Goal: Task Accomplishment & Management: Complete application form

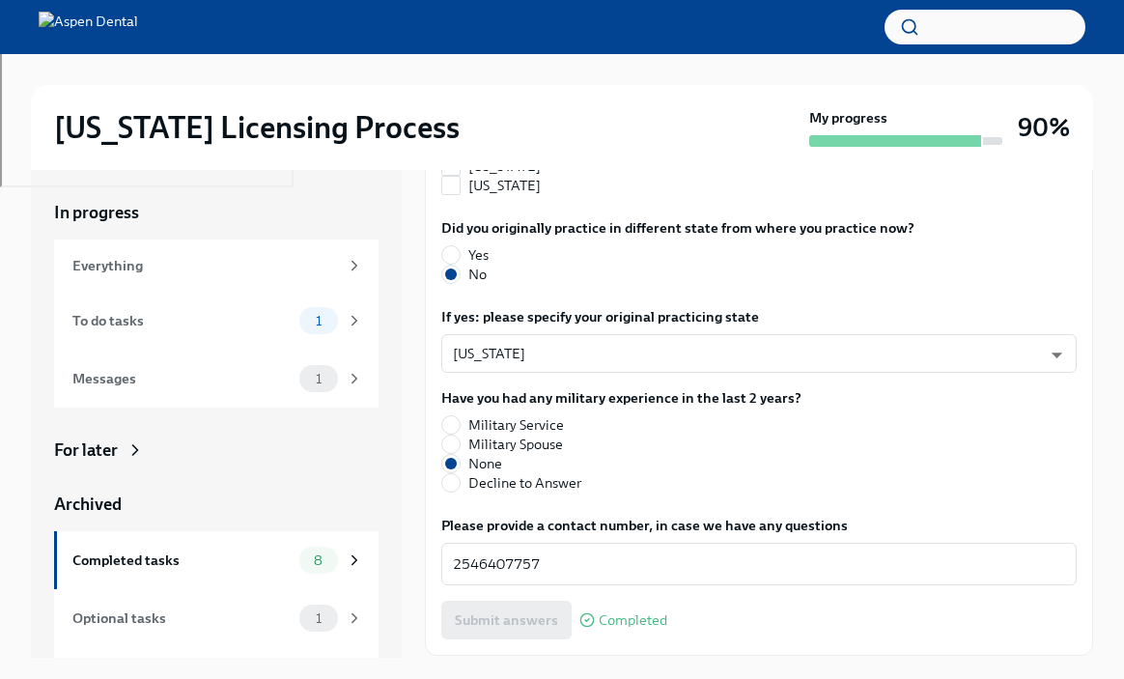
scroll to position [2073, 0]
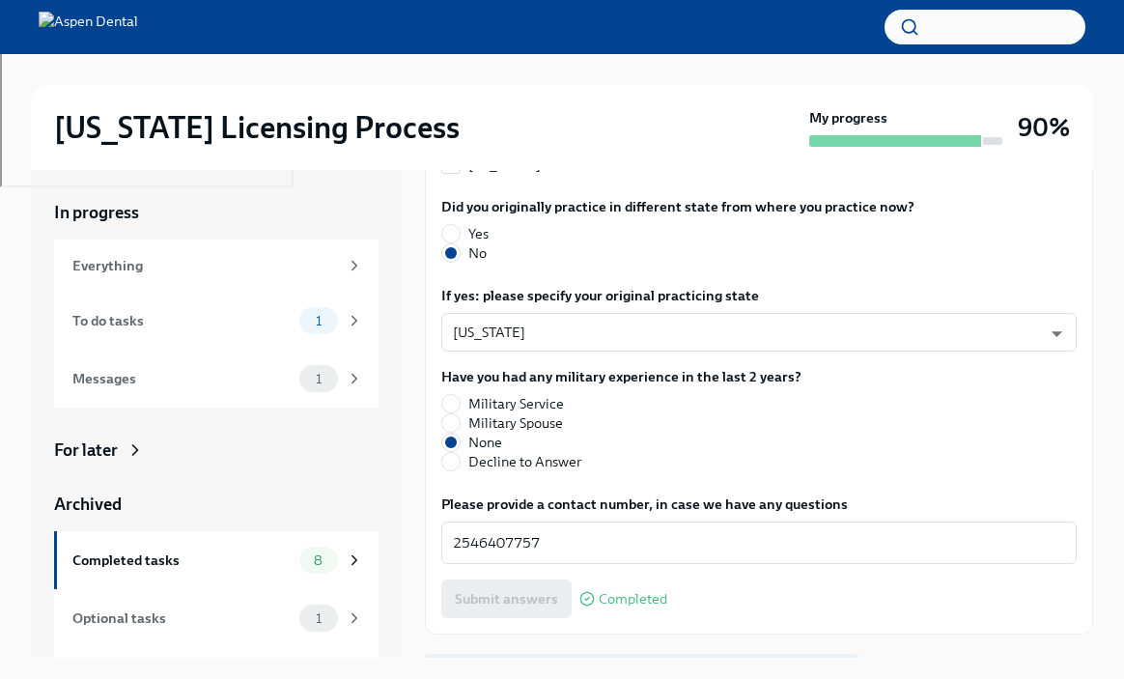
click at [501, 667] on span "Next task : Authorize us to work with [US_STATE] on your behalf" at bounding box center [641, 676] width 406 height 19
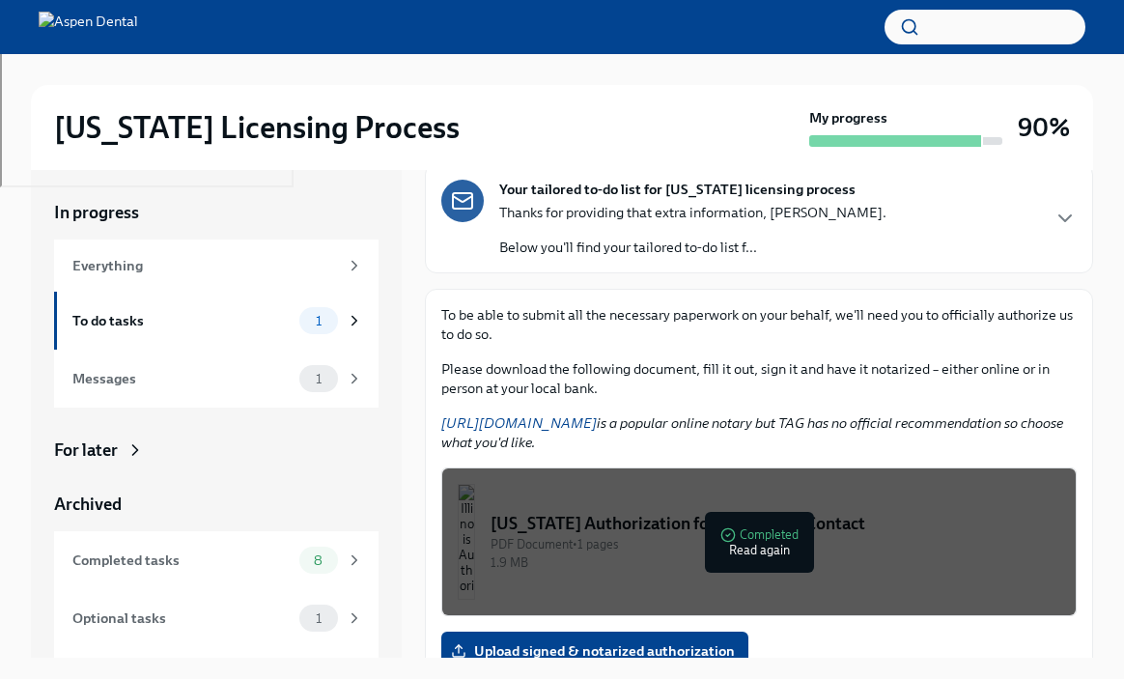
scroll to position [150, 0]
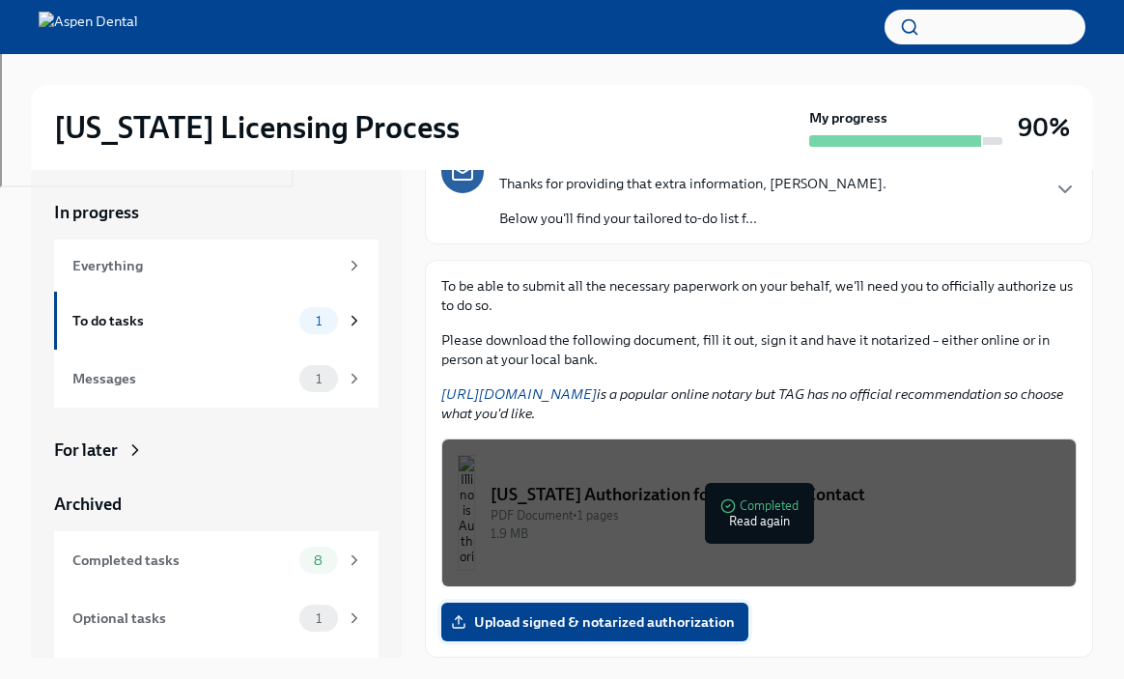
click at [565, 619] on span "Upload signed & notarized authorization" at bounding box center [595, 621] width 280 height 19
click at [0, 0] on input "Upload signed & notarized authorization" at bounding box center [0, 0] width 0 height 0
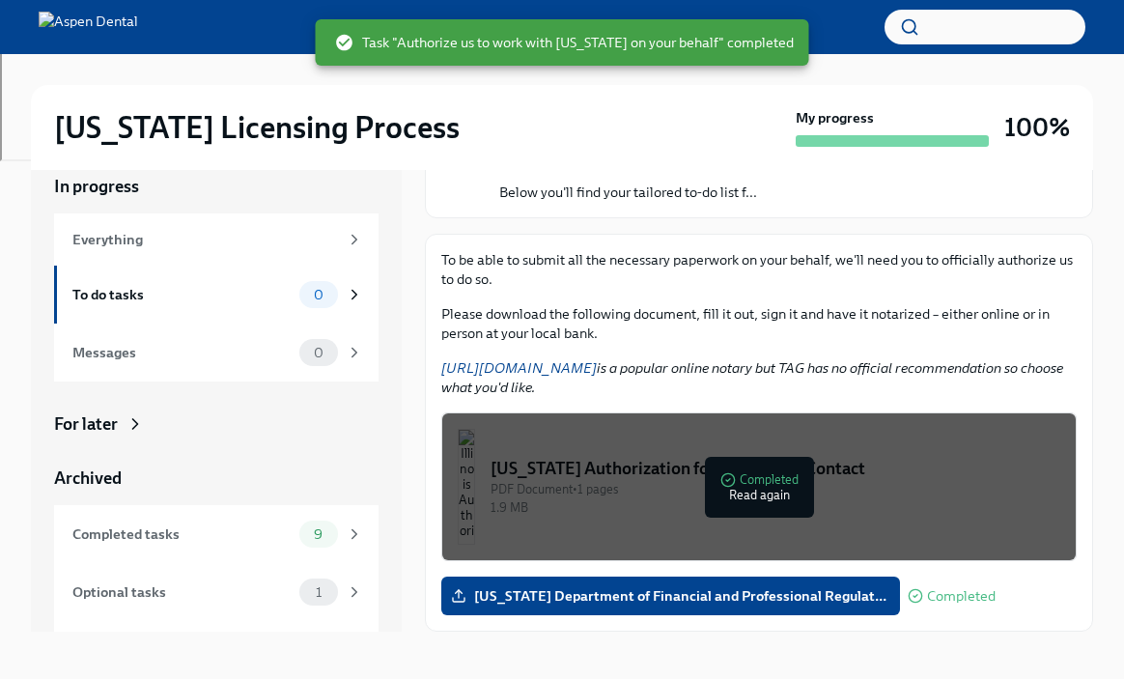
scroll to position [33, 0]
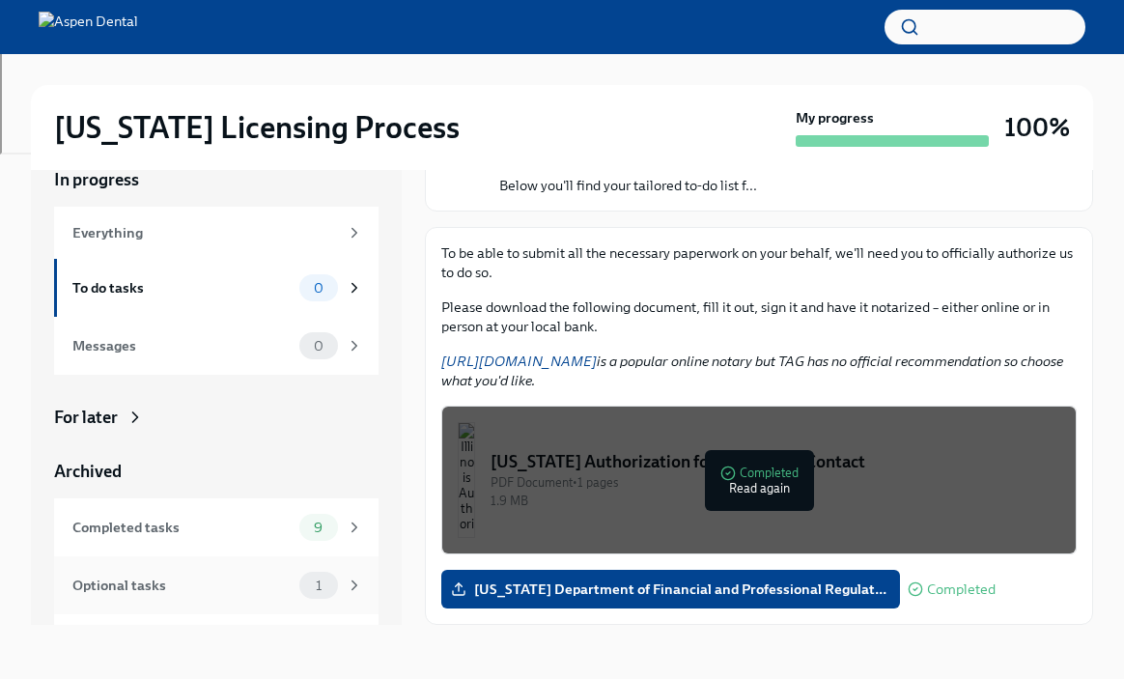
click at [249, 577] on div "Optional tasks" at bounding box center [181, 584] width 219 height 21
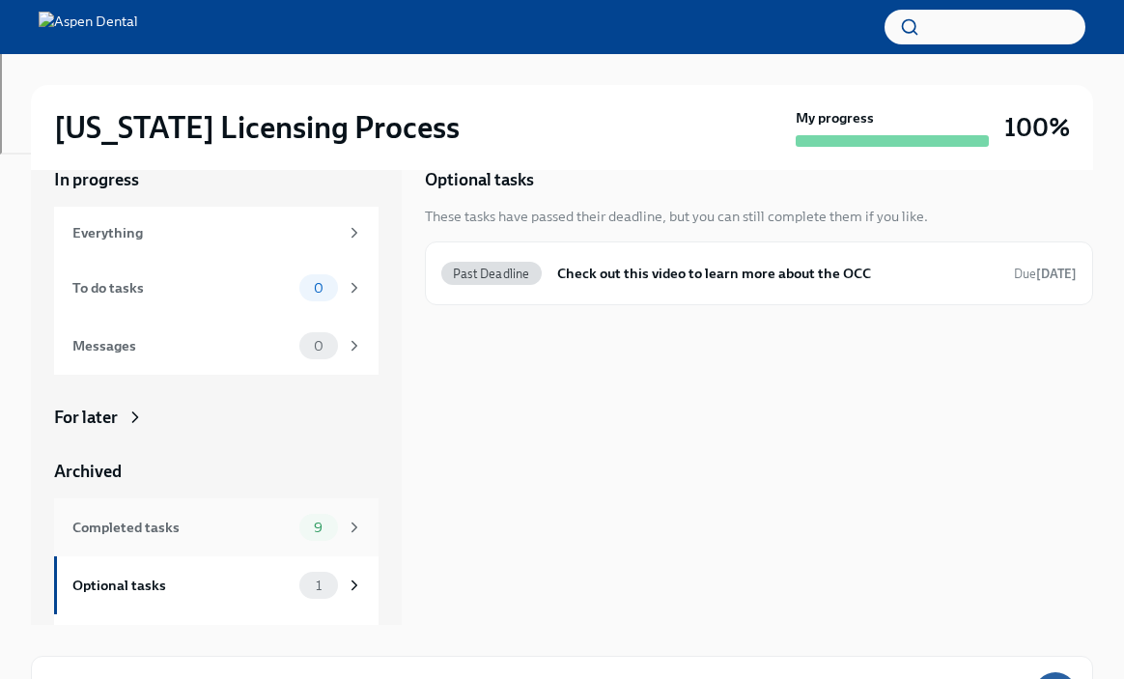
click at [275, 522] on div "Completed tasks" at bounding box center [181, 526] width 219 height 21
